Goal: Task Accomplishment & Management: Use online tool/utility

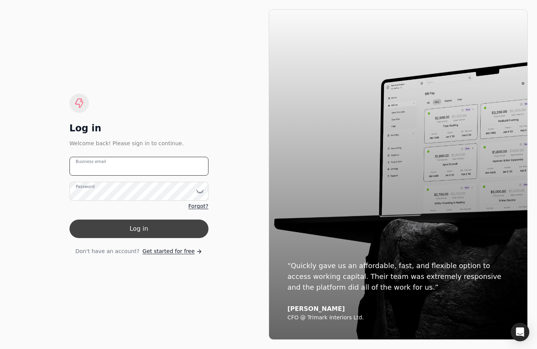
type email "[EMAIL_ADDRESS][DOMAIN_NAME]"
click at [174, 232] on button "Log in" at bounding box center [138, 229] width 139 height 19
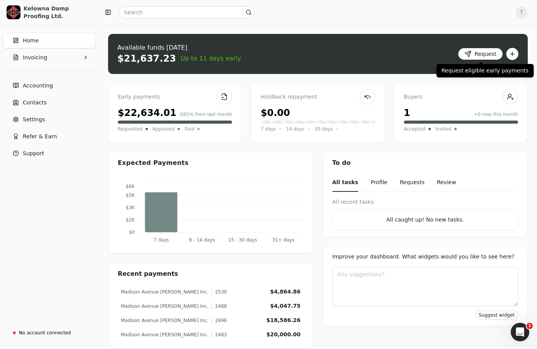
click at [480, 53] on button "Request" at bounding box center [479, 54] width 45 height 12
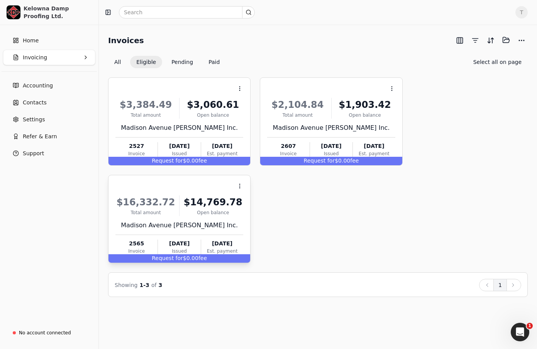
click at [205, 193] on div "$16,332.72 Total amount $14,769.78 Open [STREET_ADDRESS] [PERSON_NAME] Inc. 256…" at bounding box center [179, 224] width 128 height 66
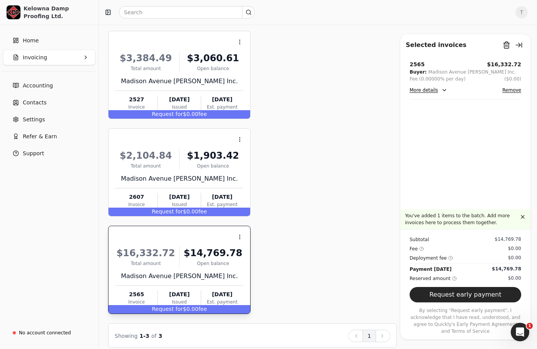
scroll to position [54, 0]
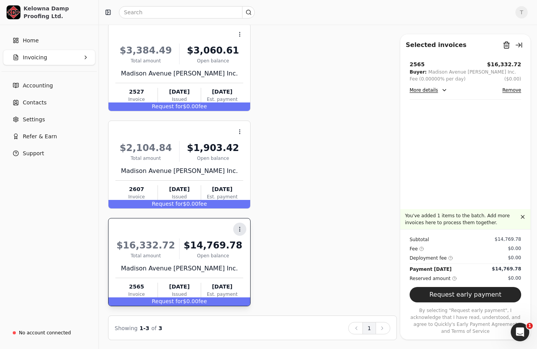
click at [241, 226] on icon at bounding box center [239, 229] width 6 height 6
click at [271, 224] on div "Context Menu Button $3,384.49 Total amount $3,060.61 Open balance Madison Avenu…" at bounding box center [252, 165] width 289 height 284
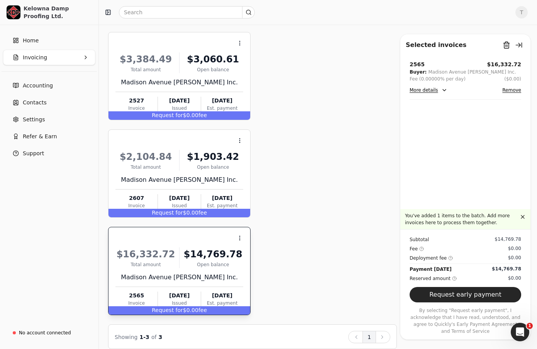
click at [248, 277] on div "Context Menu Button $16,332.72 Total amount $14,769.78 Open balance Madison Ave…" at bounding box center [179, 271] width 142 height 88
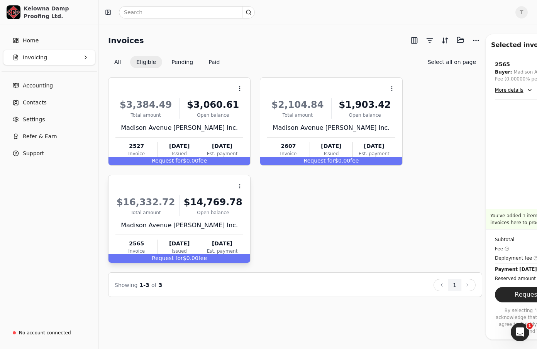
scroll to position [0, 0]
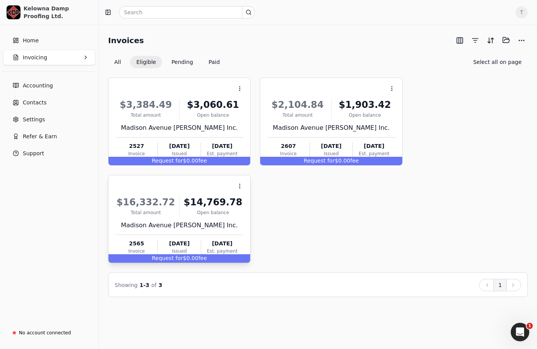
click at [229, 226] on div "Madison Avenue [PERSON_NAME] Inc." at bounding box center [179, 225] width 128 height 9
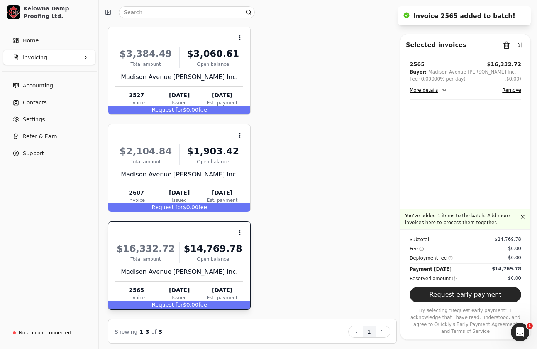
scroll to position [54, 0]
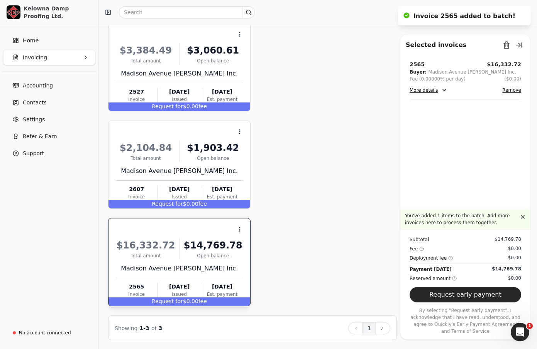
click at [207, 251] on div "$14,769.78" at bounding box center [212, 246] width 61 height 14
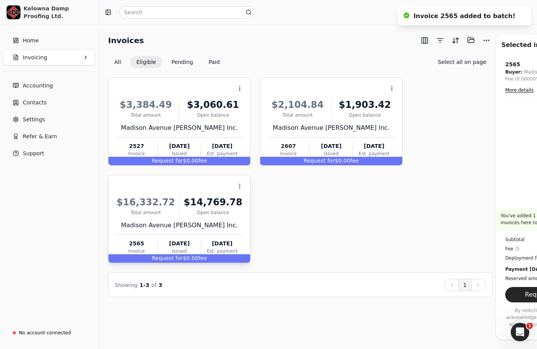
scroll to position [0, 0]
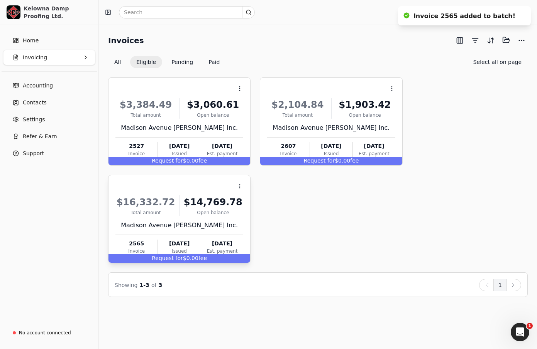
click at [217, 231] on div "$16,332.72 Total amount $14,769.78 Open [STREET_ADDRESS] [PERSON_NAME] Inc. 256…" at bounding box center [179, 224] width 128 height 66
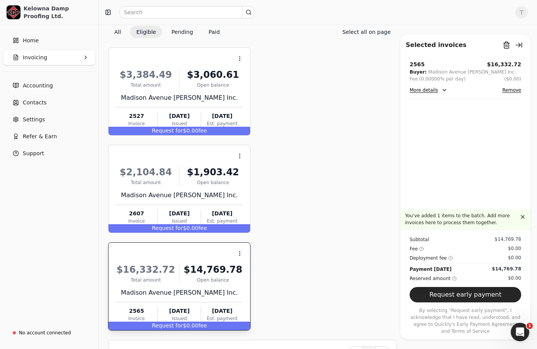
scroll to position [27, 0]
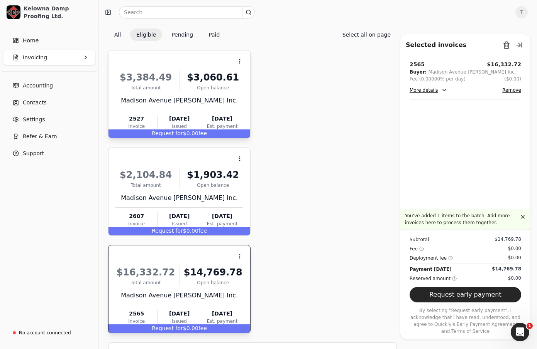
click at [192, 81] on div "$3,060.61" at bounding box center [212, 78] width 61 height 14
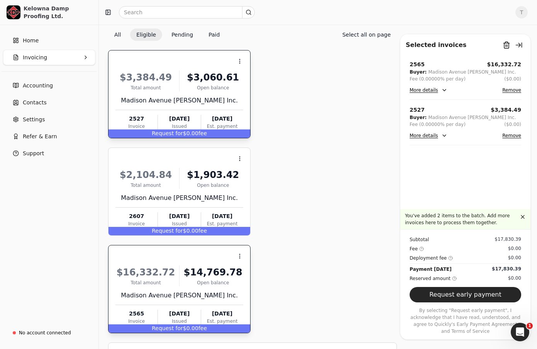
click at [226, 117] on div "[DATE]" at bounding box center [222, 119] width 42 height 8
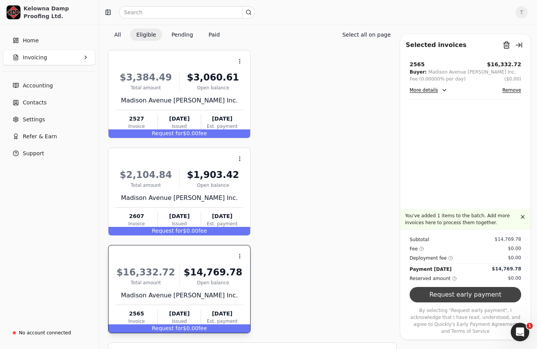
click at [476, 297] on button "Request early payment" at bounding box center [464, 294] width 111 height 15
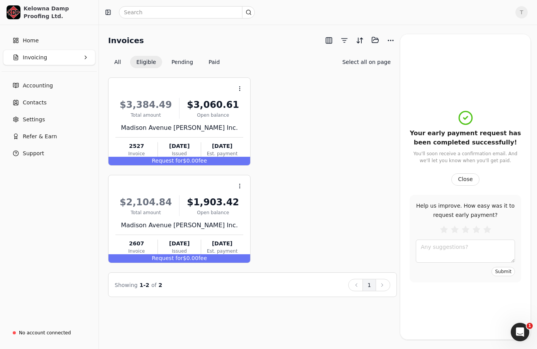
scroll to position [0, 0]
